Goal: Task Accomplishment & Management: Manage account settings

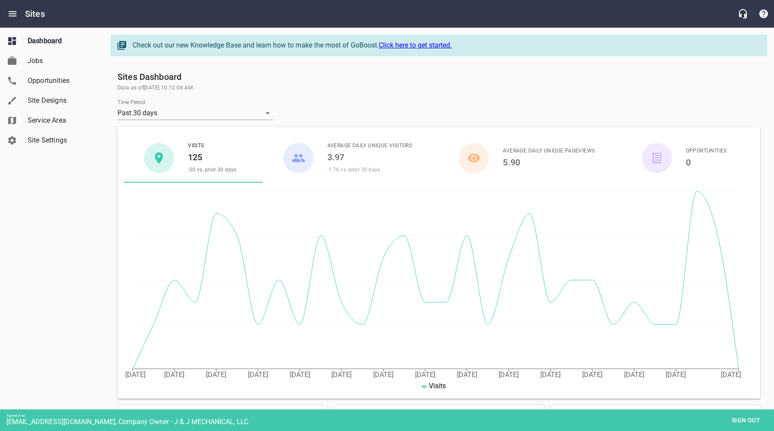
click at [43, 138] on span "Site Settings" at bounding box center [61, 140] width 66 height 10
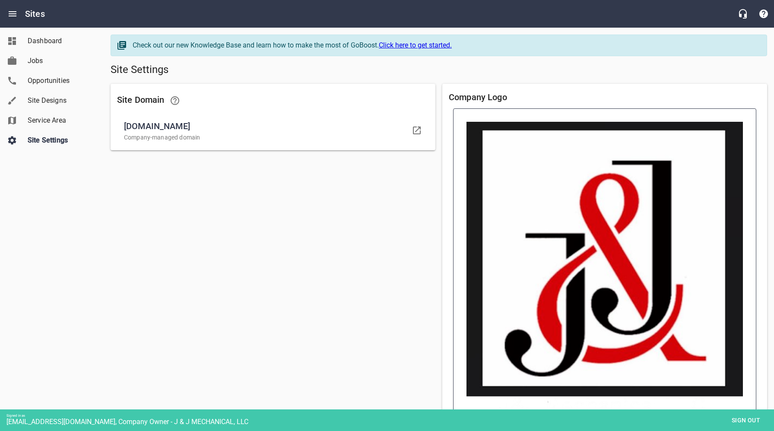
click at [584, 270] on img at bounding box center [605, 268] width 276 height 293
click at [0, 0] on input "file" at bounding box center [0, 0] width 0 height 0
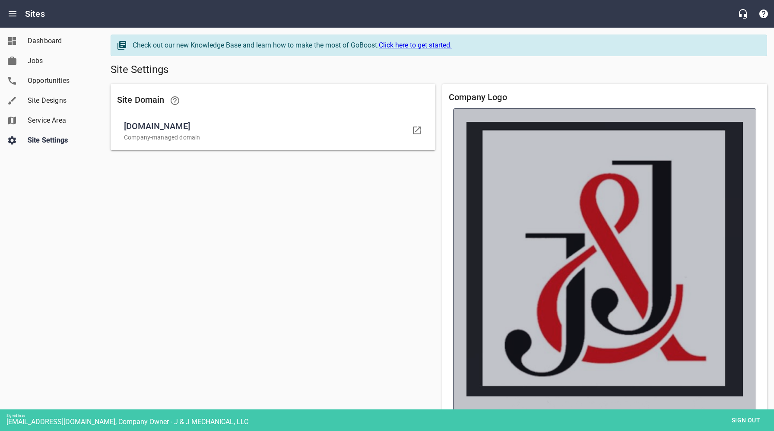
click at [611, 275] on img at bounding box center [605, 268] width 276 height 293
click at [0, 0] on input "file" at bounding box center [0, 0] width 0 height 0
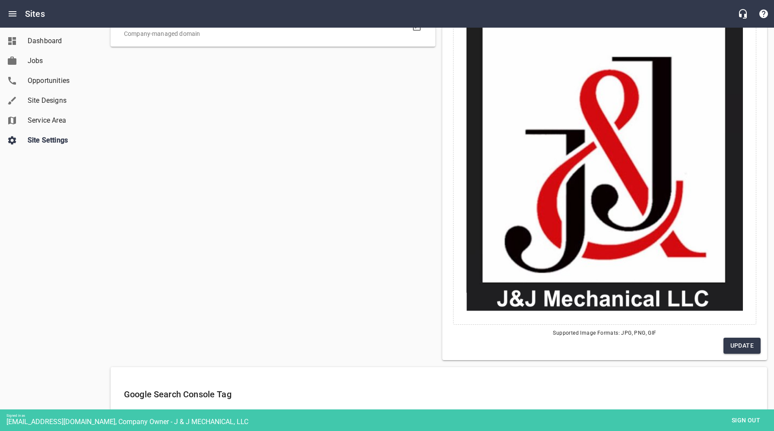
scroll to position [106, 0]
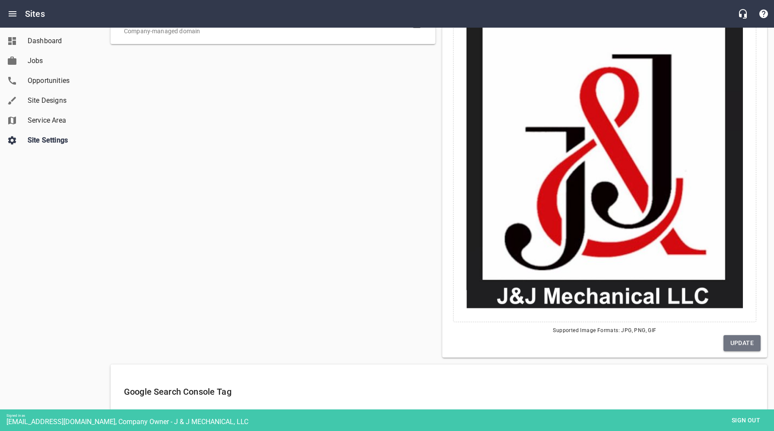
click at [741, 345] on span "Update" at bounding box center [741, 343] width 23 height 11
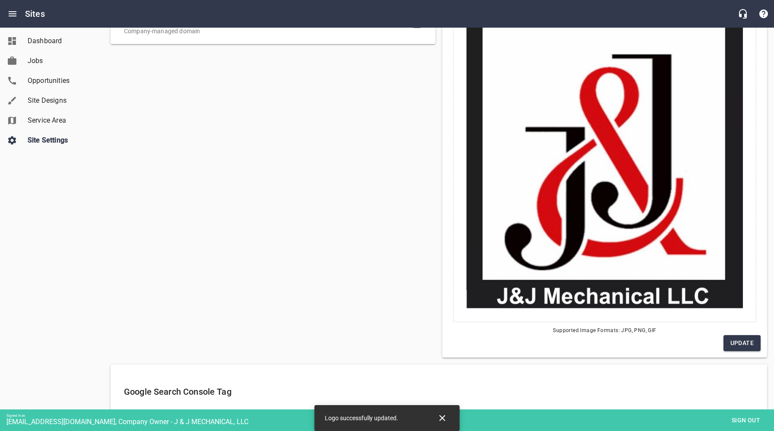
click at [742, 417] on span "Sign out" at bounding box center [746, 420] width 36 height 11
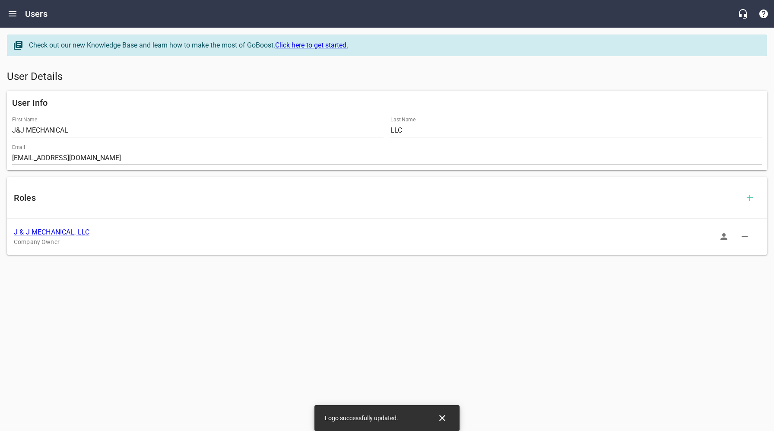
click at [73, 231] on link "J & J MECHANICAL, LLC" at bounding box center [52, 232] width 76 height 8
